Goal: Navigation & Orientation: Find specific page/section

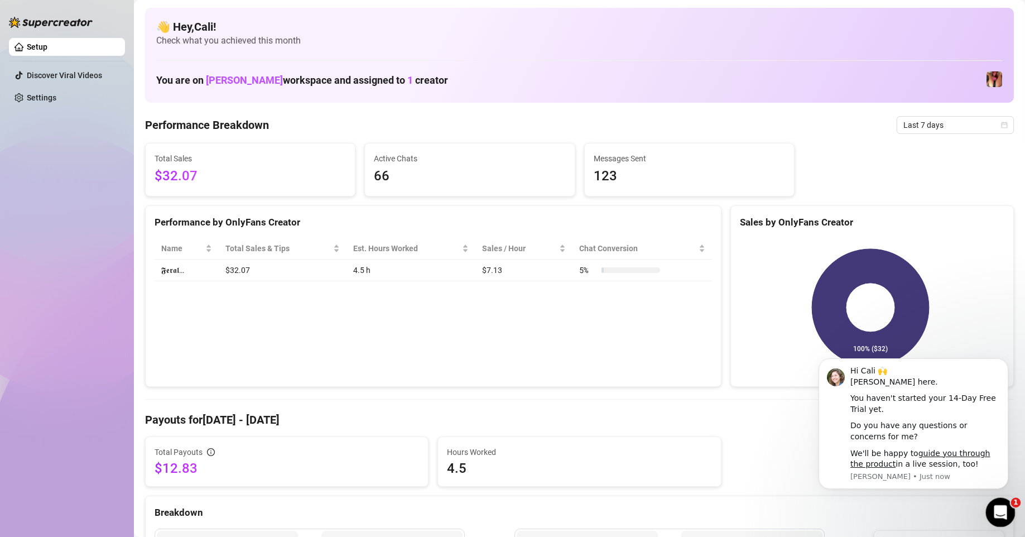
click at [248, 158] on icon "Open Intercom Messenger" at bounding box center [998, 510] width 18 height 18
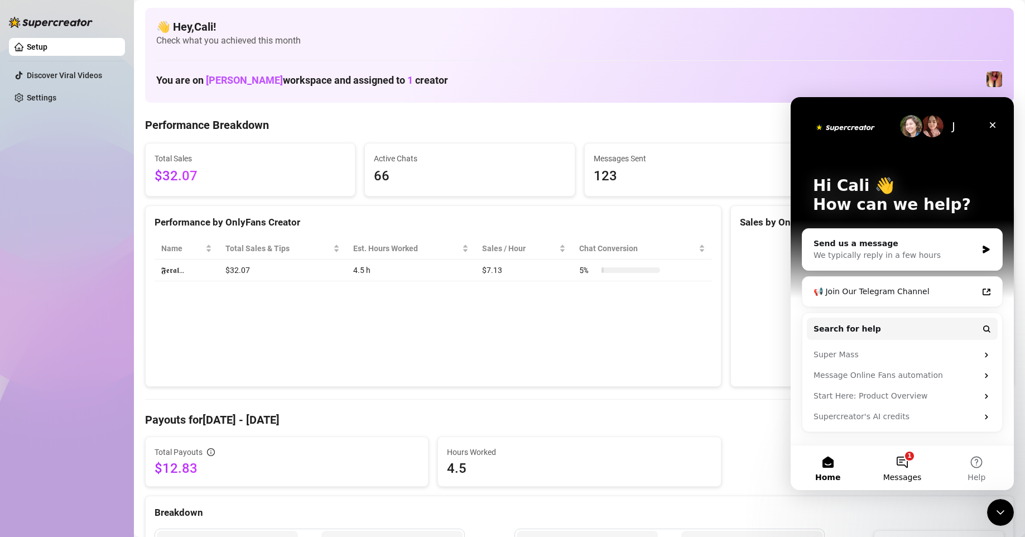
click at [248, 158] on button "1 Messages" at bounding box center [901, 467] width 74 height 45
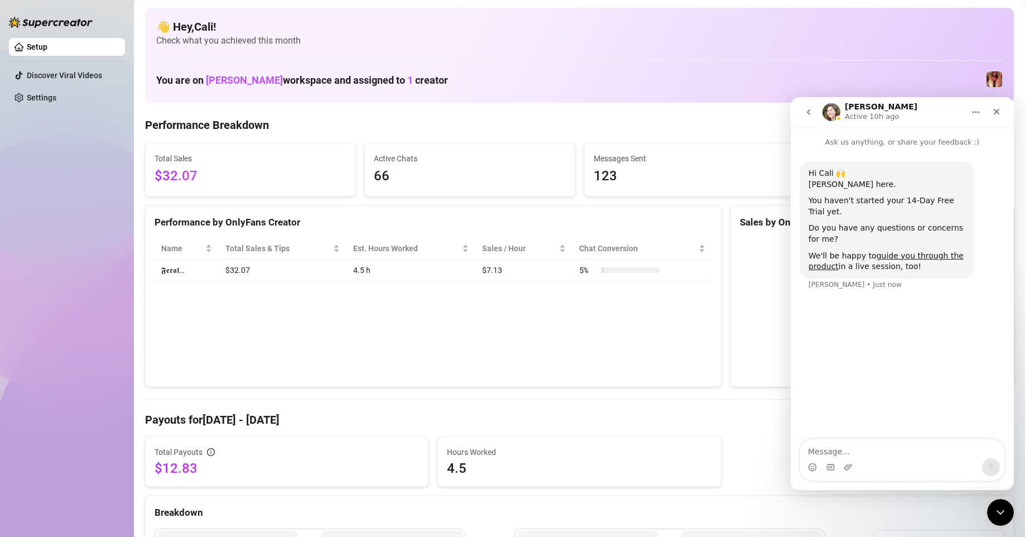
click at [248, 158] on div "Total Payouts $12.83 Hours Worked 4.5" at bounding box center [579, 461] width 877 height 50
click at [248, 113] on div "Close" at bounding box center [996, 112] width 20 height 20
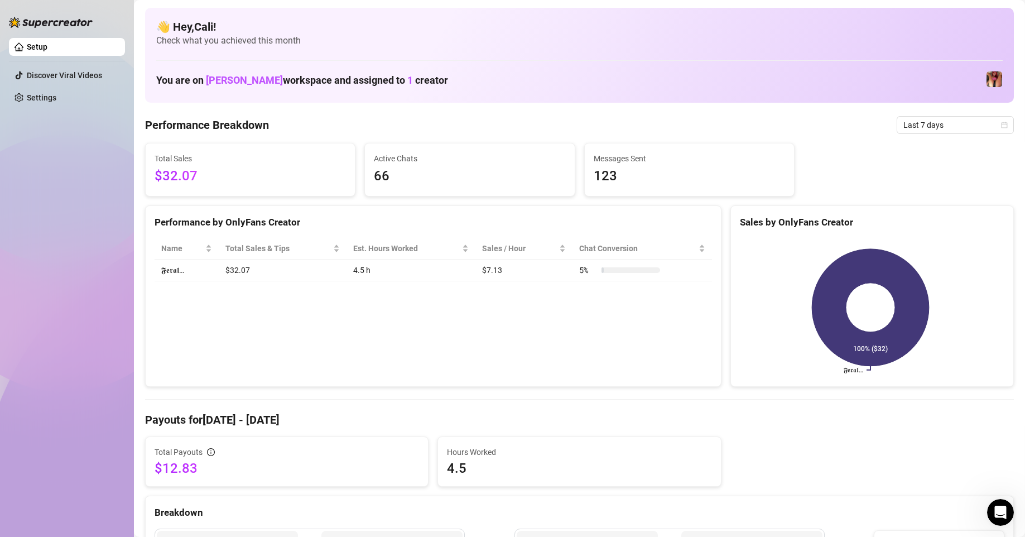
click at [47, 43] on link "Setup" at bounding box center [37, 46] width 21 height 9
click at [51, 93] on link "Settings" at bounding box center [42, 97] width 30 height 9
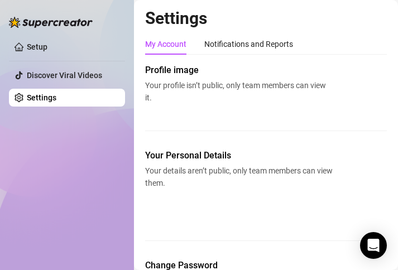
click at [246, 55] on div "My Account Notifications and Reports Profile image Your profile isn’t public, o…" at bounding box center [265, 211] width 241 height 357
click at [256, 54] on div "Notifications and Reports" at bounding box center [248, 43] width 89 height 21
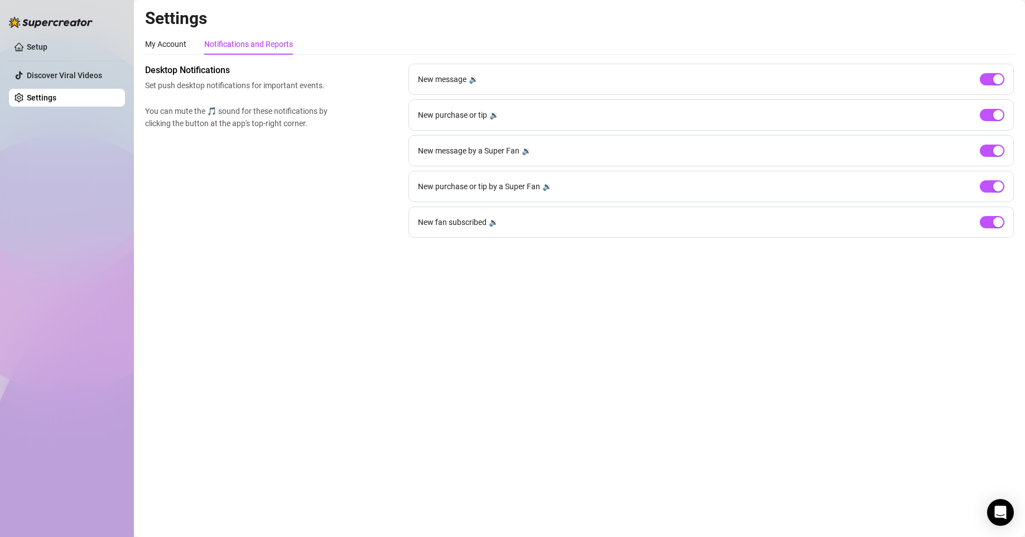
click at [166, 55] on div "My Account Notifications and Reports Profile image Your profile isn’t public, o…" at bounding box center [579, 135] width 868 height 204
click at [170, 42] on div "My Account" at bounding box center [165, 44] width 41 height 12
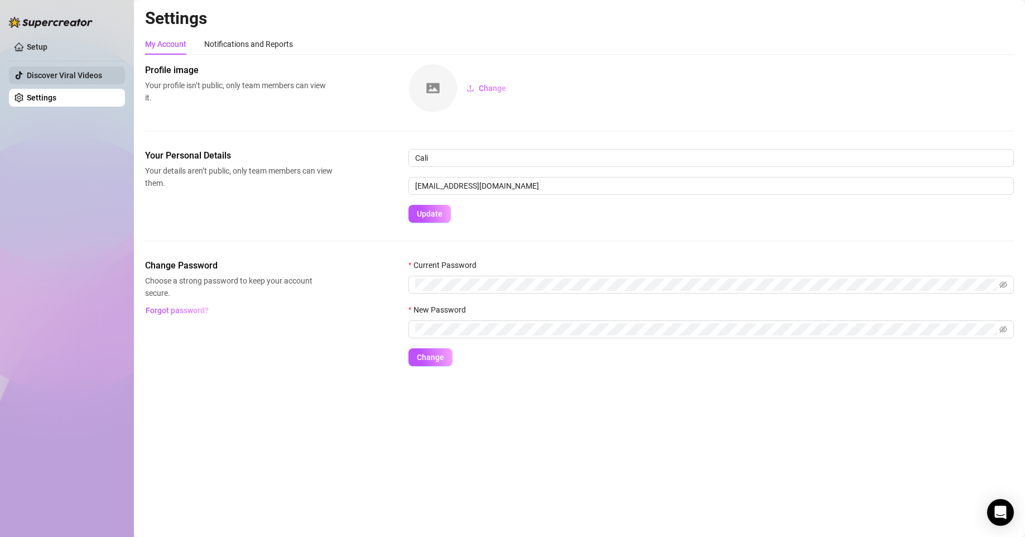
click at [65, 75] on link "Discover Viral Videos" at bounding box center [64, 75] width 75 height 9
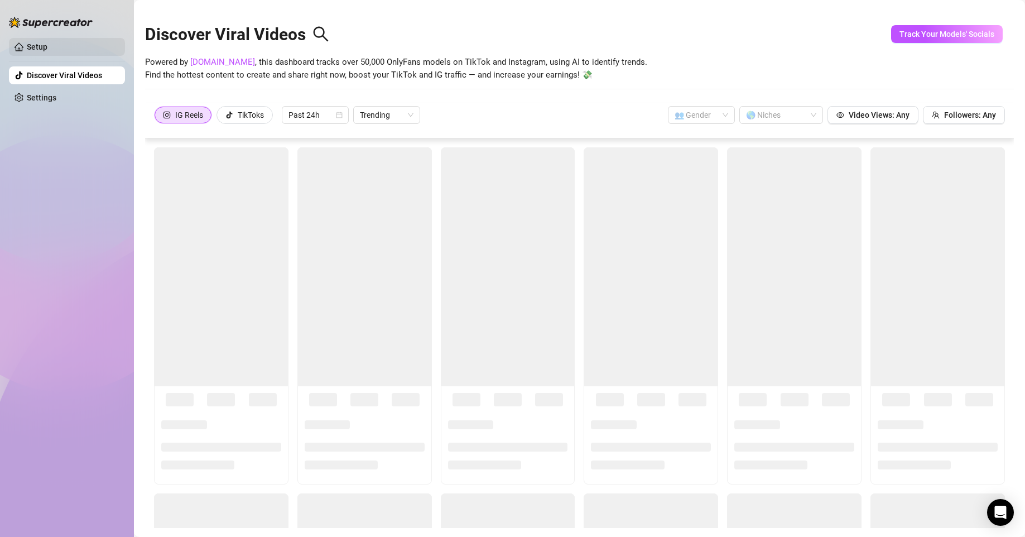
click at [47, 45] on link "Setup" at bounding box center [37, 46] width 21 height 9
